Goal: Task Accomplishment & Management: Complete application form

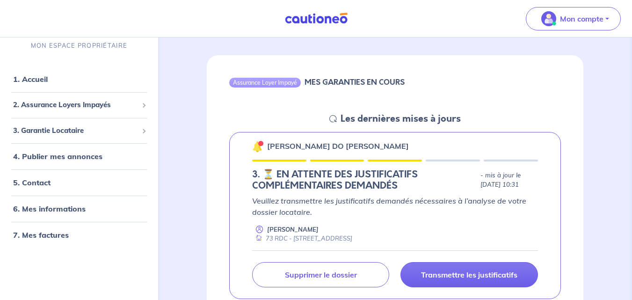
scroll to position [106, 0]
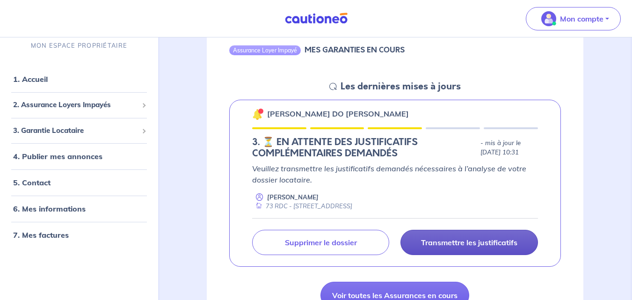
click at [425, 246] on p "Transmettre les justificatifs" at bounding box center [469, 242] width 96 height 9
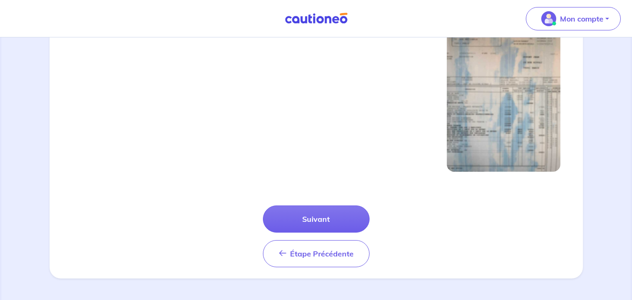
scroll to position [342, 0]
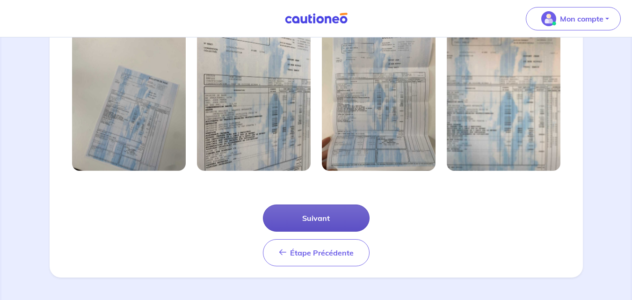
click at [336, 214] on button "Suivant" at bounding box center [316, 218] width 107 height 27
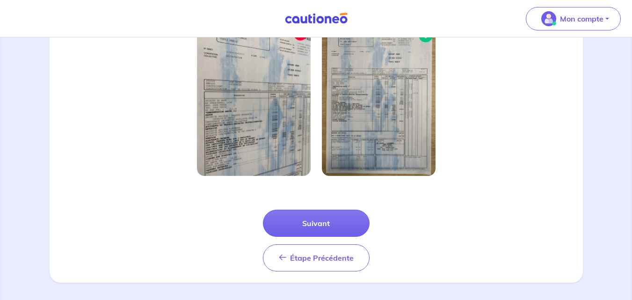
scroll to position [297, 0]
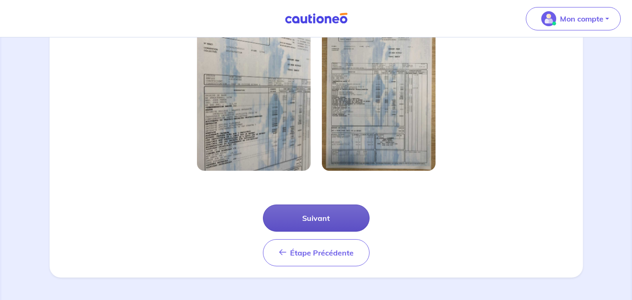
click at [330, 222] on button "Suivant" at bounding box center [316, 218] width 107 height 27
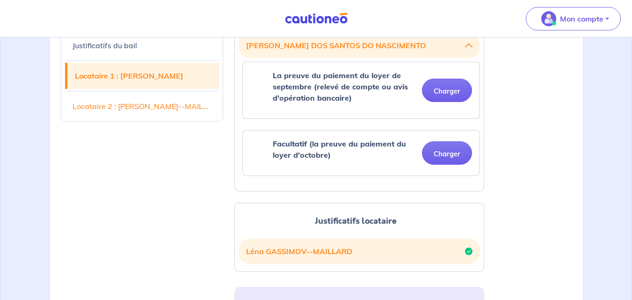
scroll to position [354, 0]
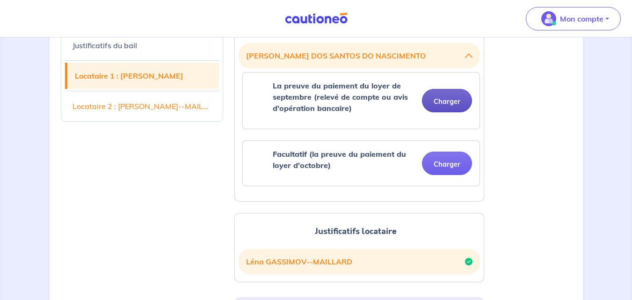
click at [463, 100] on button "Charger" at bounding box center [447, 100] width 50 height 23
click at [440, 113] on div "La preuve du paiement du loyer de septembre (relevé de compte ou avis d'opérati…" at bounding box center [361, 100] width 222 height 41
click at [446, 102] on button "Charger" at bounding box center [447, 100] width 50 height 23
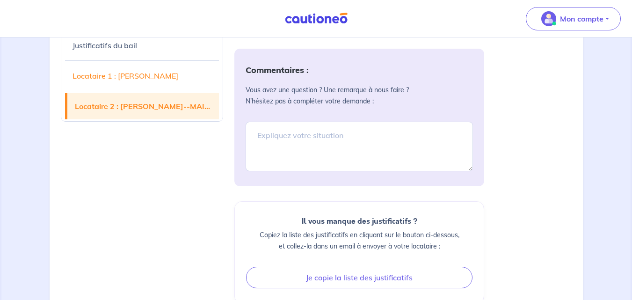
scroll to position [640, 0]
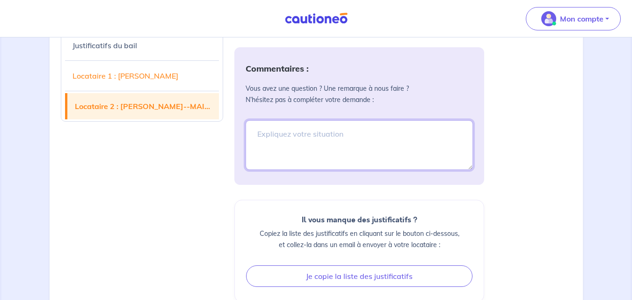
click at [355, 135] on textarea at bounding box center [360, 145] width 228 height 50
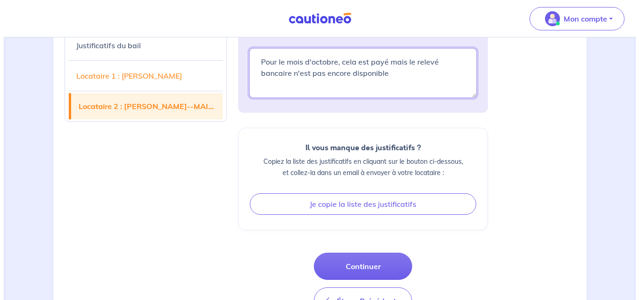
scroll to position [731, 0]
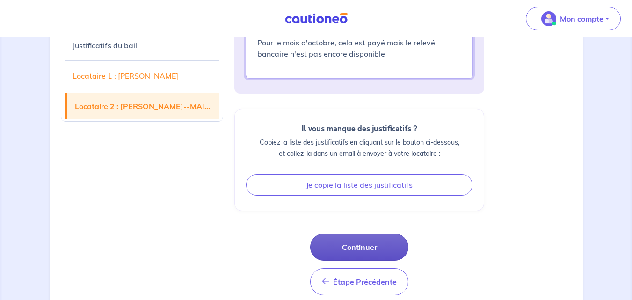
type textarea "Pour le mois d'octobre, cela est payé mais le relevé bancaire n'est pas encore …"
click at [364, 257] on button "Continuer" at bounding box center [359, 247] width 98 height 27
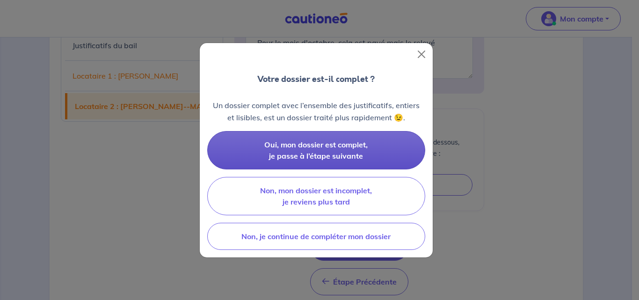
click at [336, 149] on span "Oui, mon dossier est complet, je passe à l’étape suivante" at bounding box center [315, 150] width 103 height 21
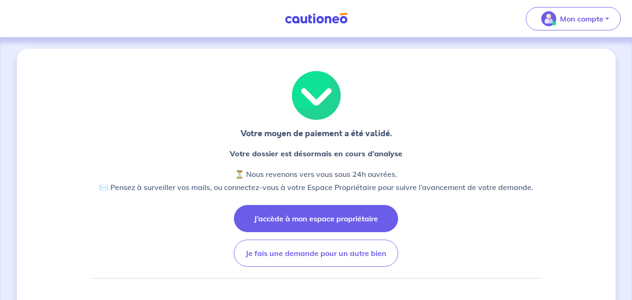
click at [330, 216] on button "J’accède à mon espace propriétaire" at bounding box center [316, 218] width 164 height 27
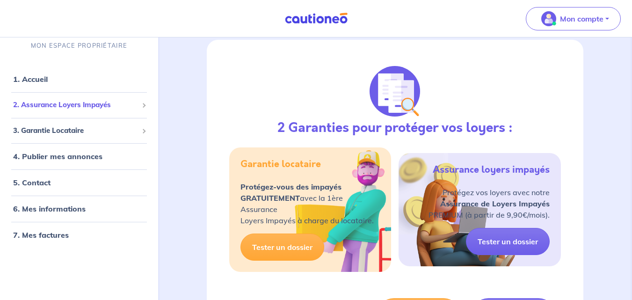
scroll to position [406, 0]
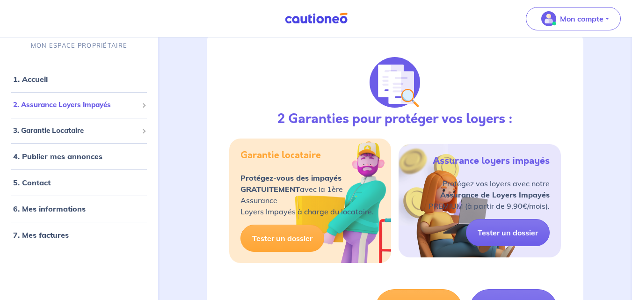
click at [77, 106] on span "2. Assurance Loyers Impayés" at bounding box center [75, 105] width 125 height 11
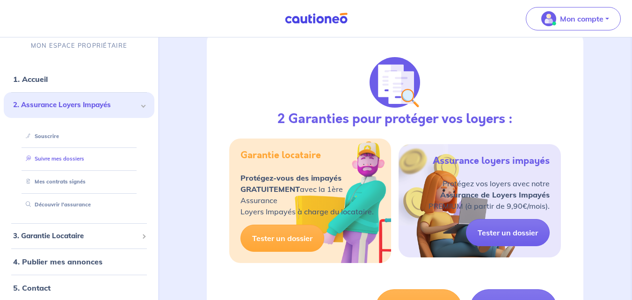
click at [70, 162] on link "Suivre mes dossiers" at bounding box center [53, 159] width 62 height 7
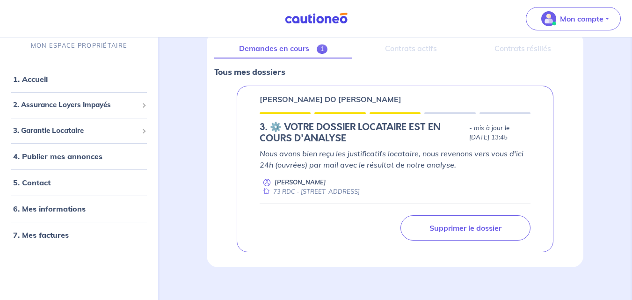
scroll to position [132, 0]
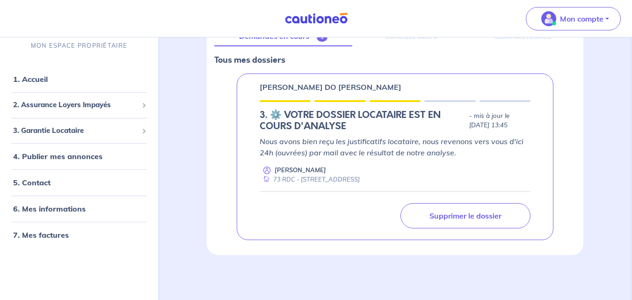
click at [387, 110] on h5 "3.︎ ⚙️ VOTRE DOSSIER LOCATAIRE EST EN COURS D'ANALYSE" at bounding box center [363, 121] width 206 height 22
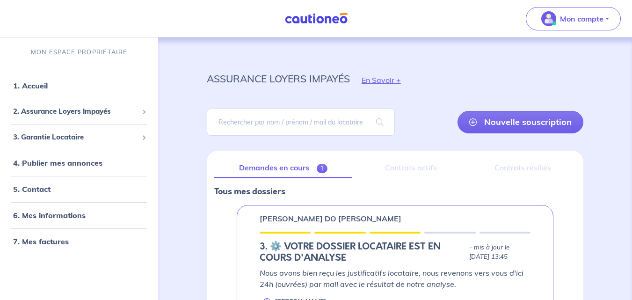
scroll to position [0, 0]
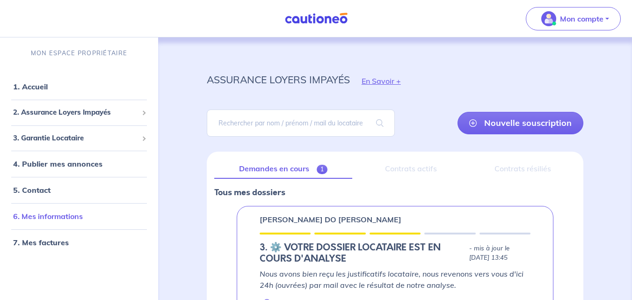
click at [65, 217] on link "6. Mes informations" at bounding box center [48, 216] width 70 height 9
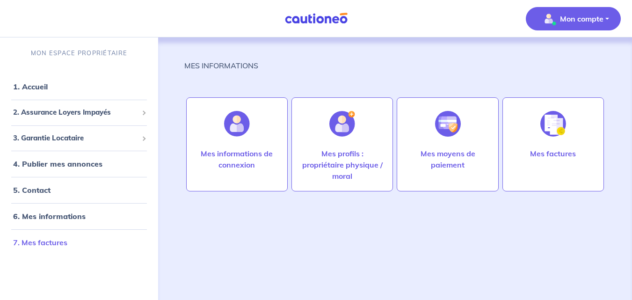
click at [49, 246] on link "7. Mes factures" at bounding box center [40, 242] width 54 height 9
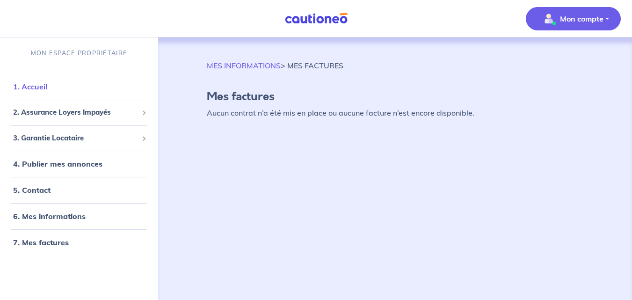
click at [34, 82] on link "1. Accueil" at bounding box center [30, 86] width 34 height 9
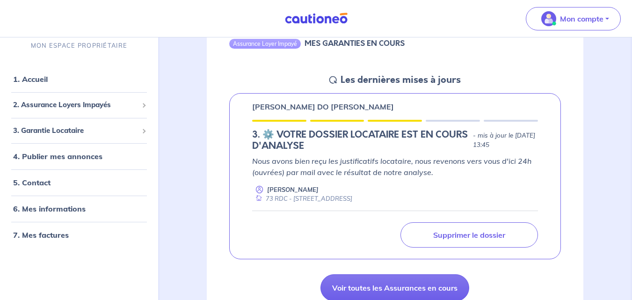
scroll to position [113, 0]
click at [75, 132] on span "3. Garantie Locataire" at bounding box center [75, 130] width 125 height 11
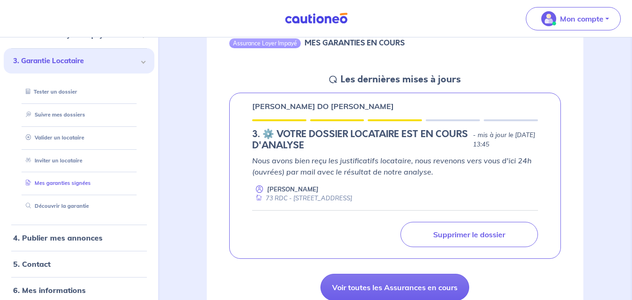
scroll to position [70, 0]
click at [184, 131] on div "Assurance Loyer Impayé MES GARANTIES EN COURS Les dernières mises à jours [PERS…" at bounding box center [395, 159] width 422 height 308
